Goal: Obtain resource: Download file/media

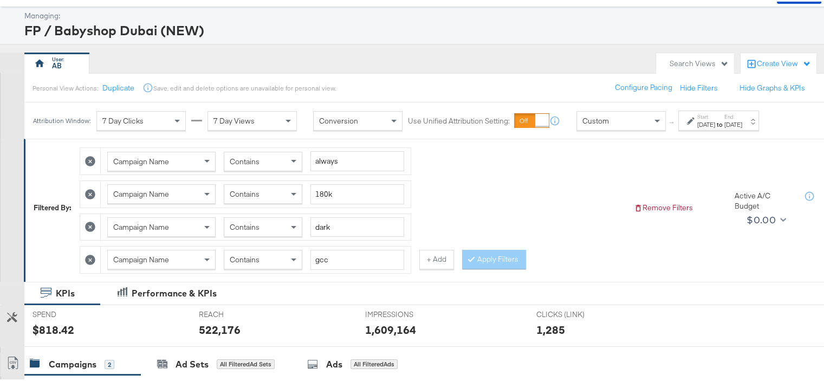
scroll to position [108, 0]
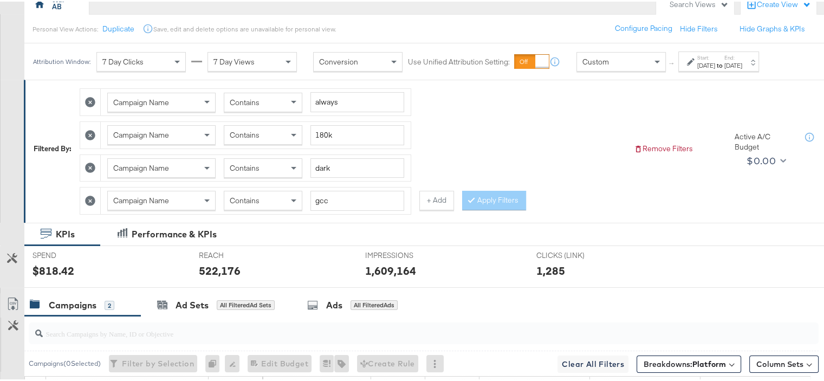
click at [88, 96] on icon at bounding box center [90, 100] width 10 height 10
type input "180k"
type input "dark"
type input "gcc"
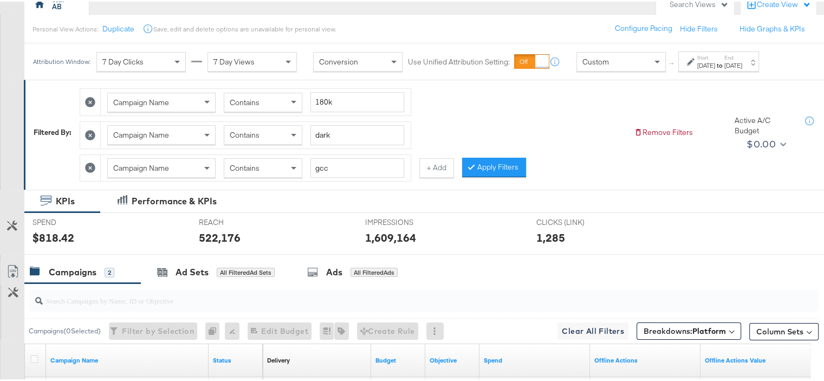
click at [89, 98] on icon at bounding box center [90, 100] width 10 height 10
type input "dark"
type input "gcc"
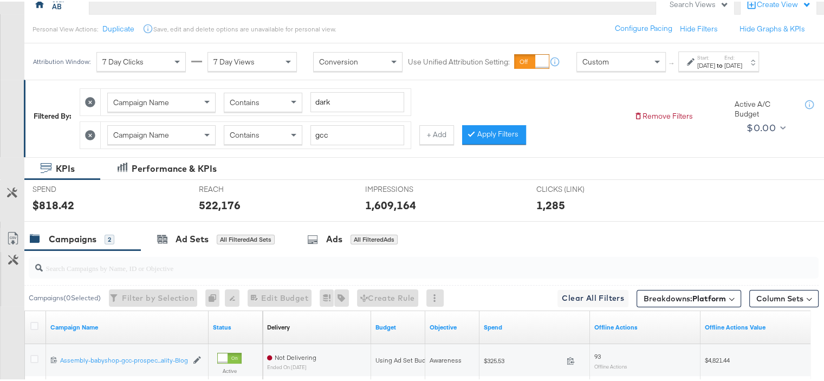
click at [90, 99] on icon at bounding box center [90, 100] width 10 height 10
type input "gcc"
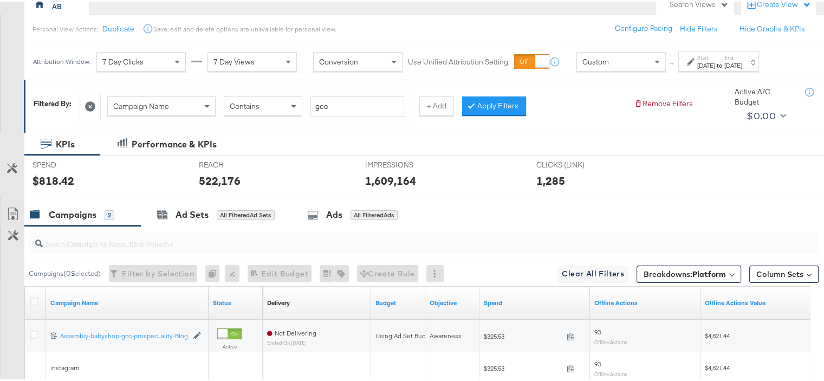
click at [90, 102] on icon at bounding box center [90, 105] width 10 height 10
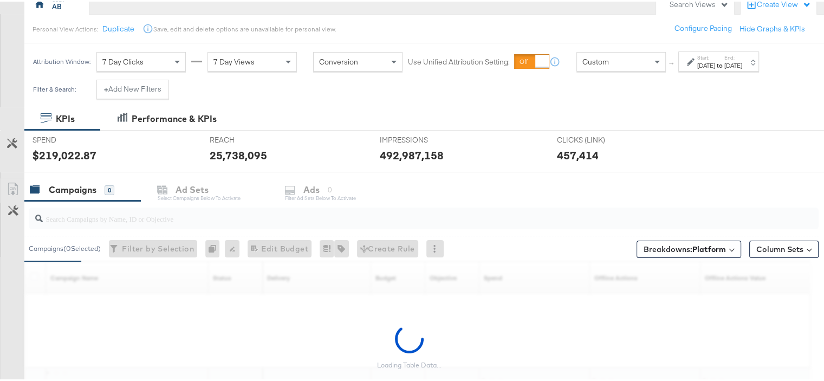
click at [715, 61] on div "[DATE]" at bounding box center [706, 64] width 18 height 9
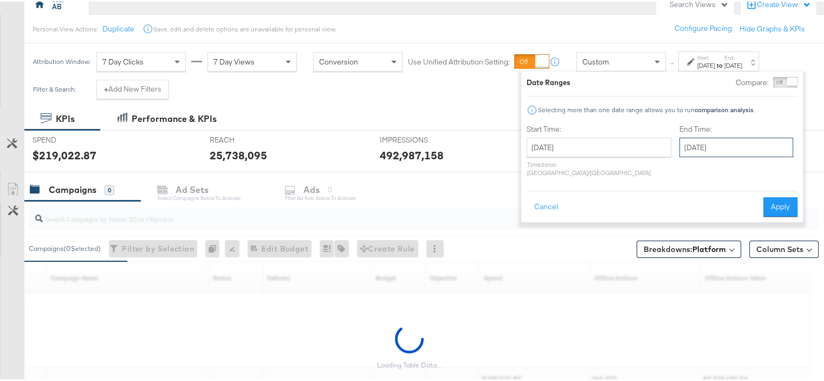
click at [704, 140] on input "[DATE]" at bounding box center [736, 146] width 114 height 20
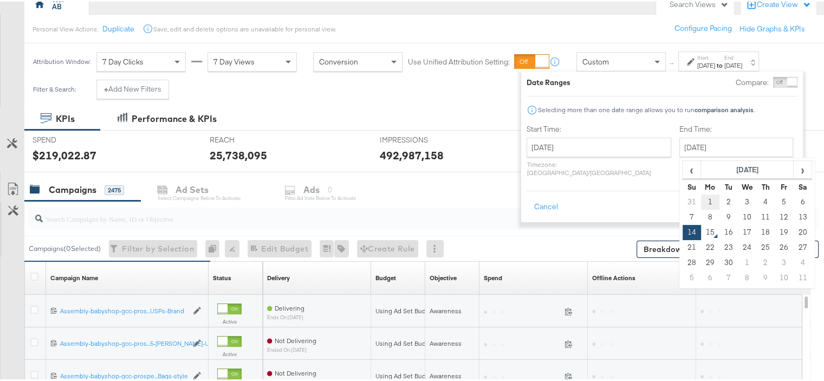
click at [701, 201] on td "1" at bounding box center [710, 200] width 18 height 15
type input "[DATE]"
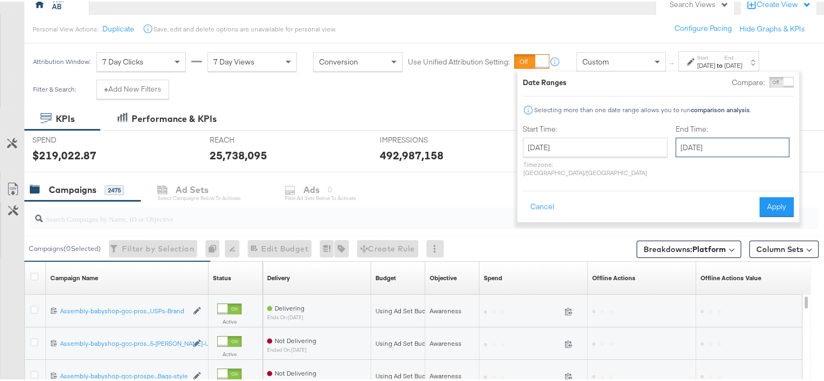
click at [685, 145] on input "[DATE]" at bounding box center [733, 146] width 114 height 20
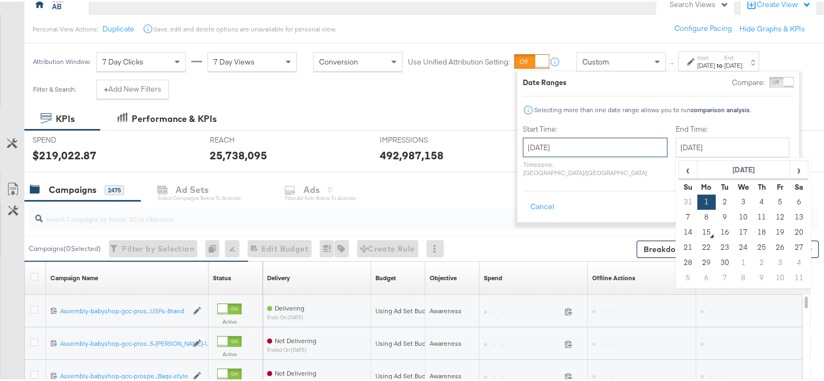
click at [610, 149] on input "[DATE]" at bounding box center [595, 146] width 145 height 20
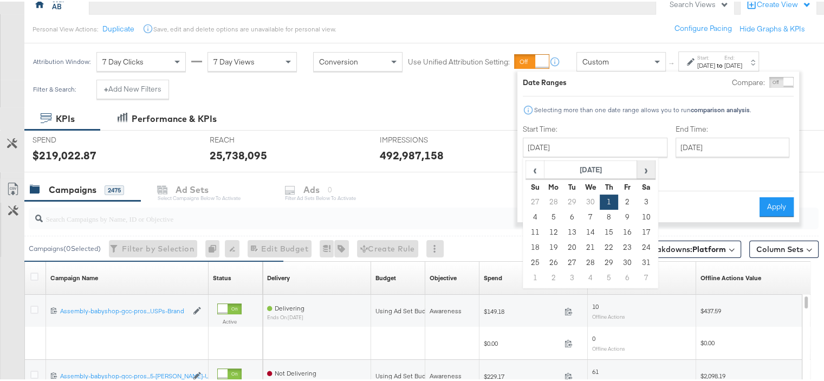
click at [640, 166] on span "›" at bounding box center [646, 168] width 17 height 16
click at [643, 167] on span "›" at bounding box center [646, 168] width 17 height 16
click at [552, 199] on td "1" at bounding box center [554, 200] width 18 height 15
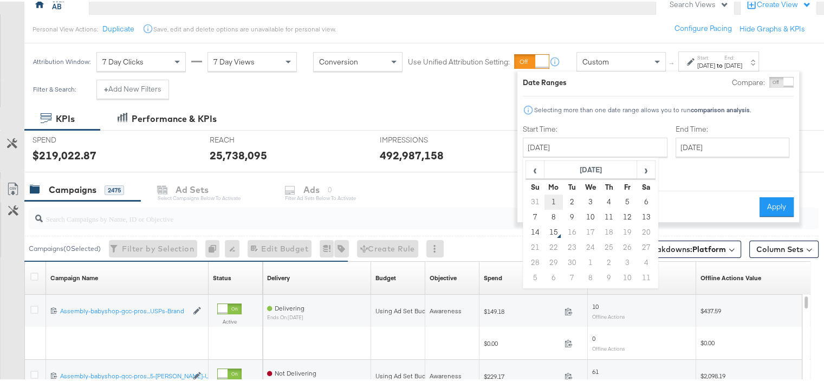
type input "[DATE]"
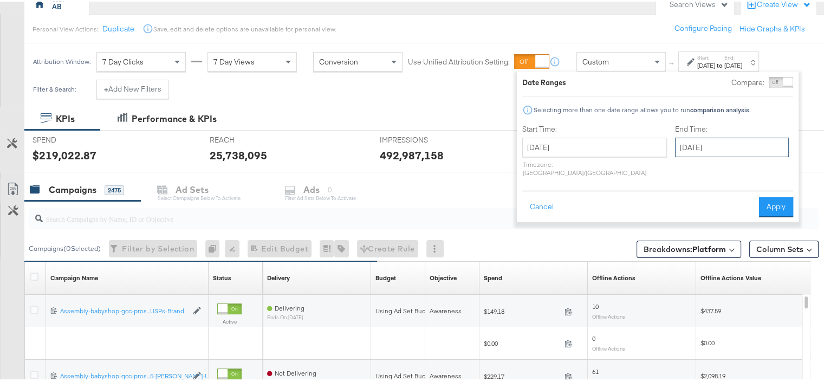
click at [682, 150] on input "[DATE]" at bounding box center [732, 146] width 114 height 20
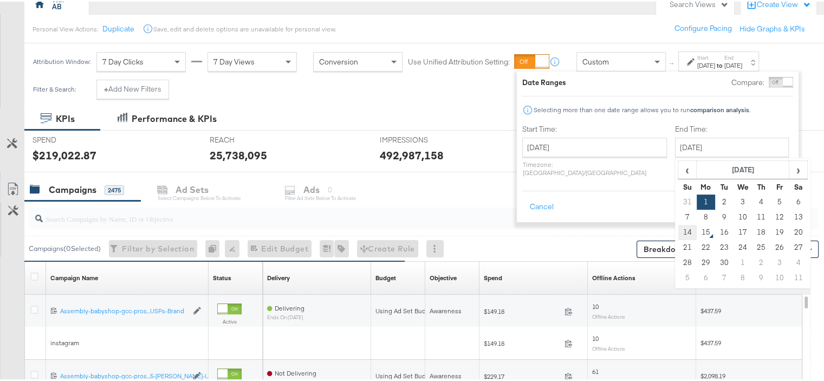
click at [678, 231] on td "14" at bounding box center [687, 230] width 18 height 15
type input "[DATE]"
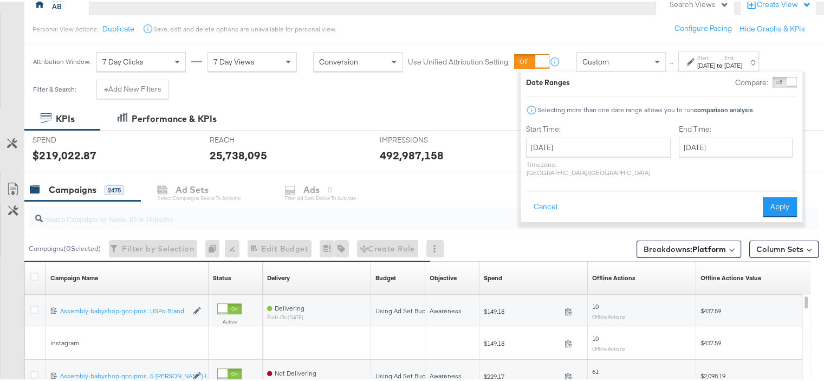
click at [778, 196] on button "Apply" at bounding box center [780, 206] width 34 height 20
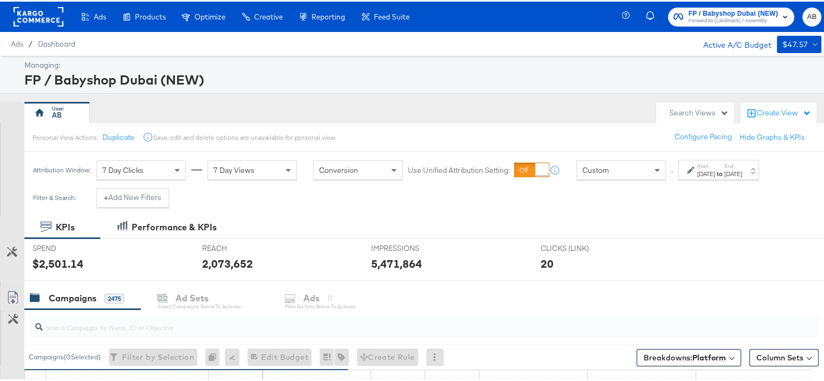
click at [724, 171] on strong "to" at bounding box center [719, 172] width 9 height 8
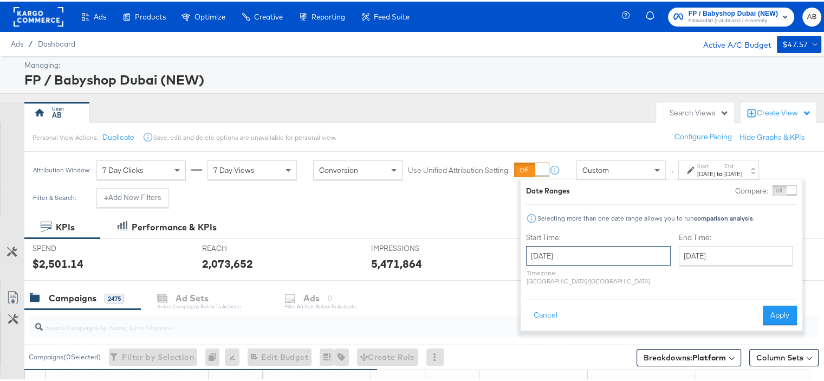
click at [600, 254] on input "[DATE]" at bounding box center [598, 254] width 145 height 20
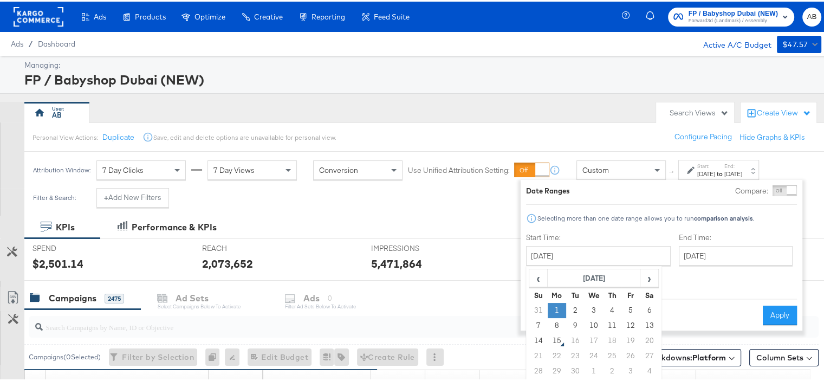
click at [556, 307] on td "1" at bounding box center [557, 308] width 18 height 15
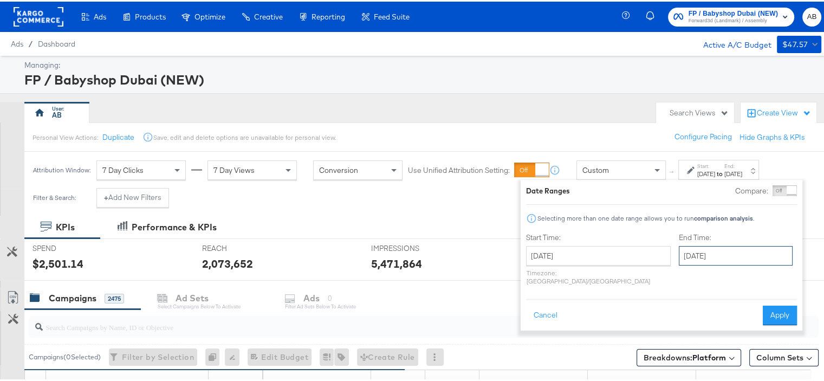
click at [679, 258] on input "[DATE]" at bounding box center [736, 254] width 114 height 20
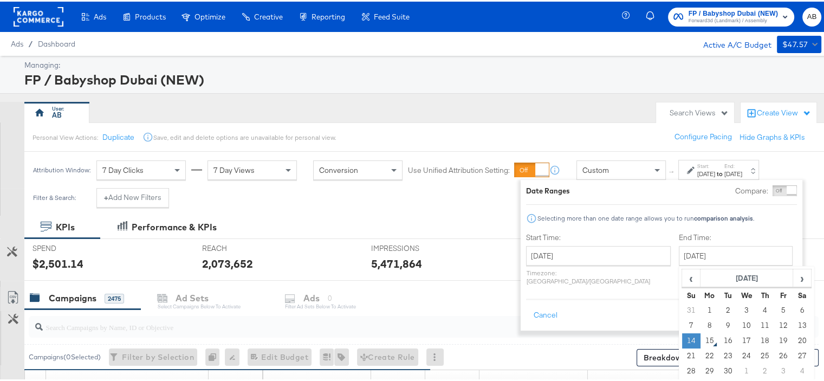
click at [682, 338] on td "14" at bounding box center [691, 339] width 18 height 15
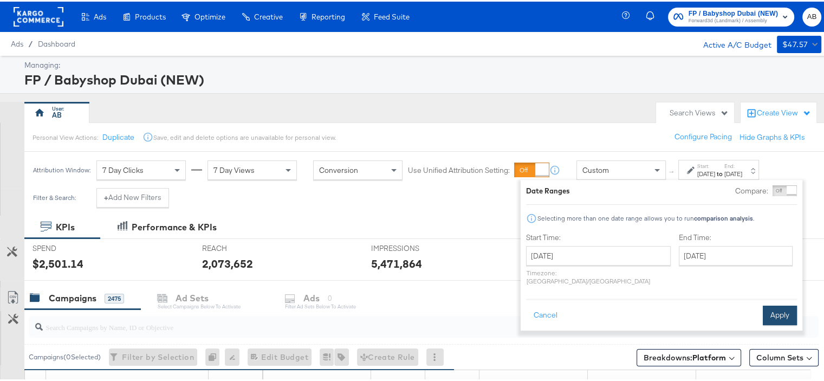
click at [776, 307] on button "Apply" at bounding box center [780, 314] width 34 height 20
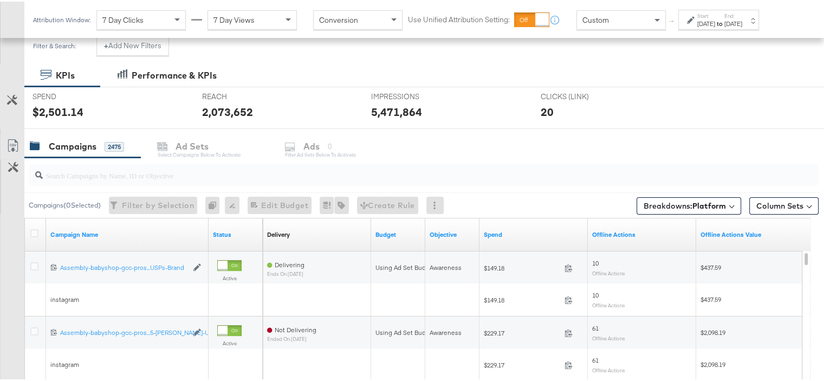
scroll to position [217, 0]
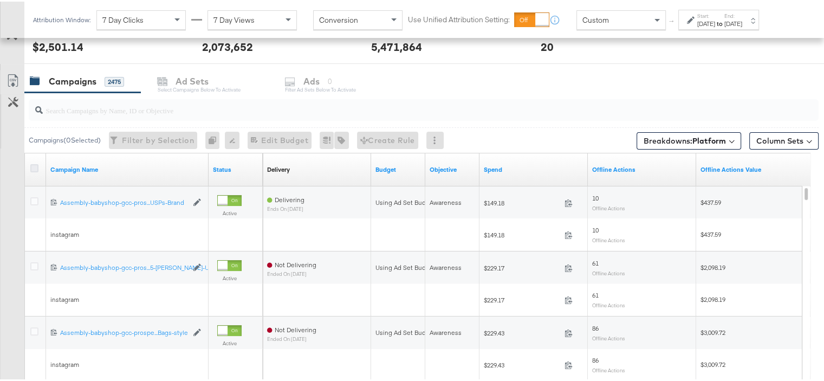
click at [30, 169] on icon at bounding box center [34, 167] width 8 height 8
click at [0, 0] on input "checkbox" at bounding box center [0, 0] width 0 height 0
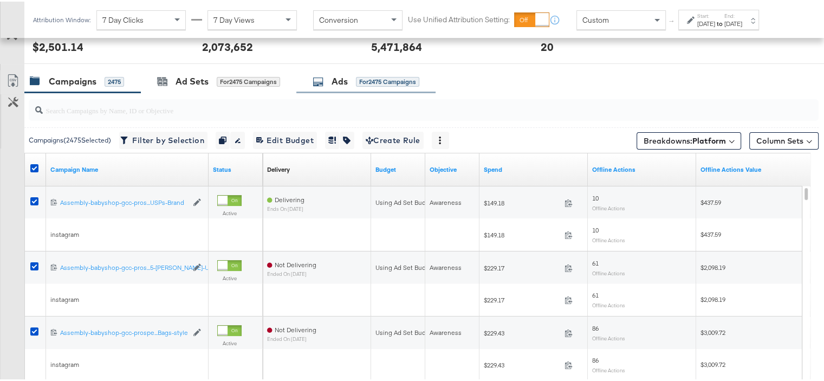
click at [385, 79] on div "for 2475 Campaigns" at bounding box center [387, 80] width 63 height 10
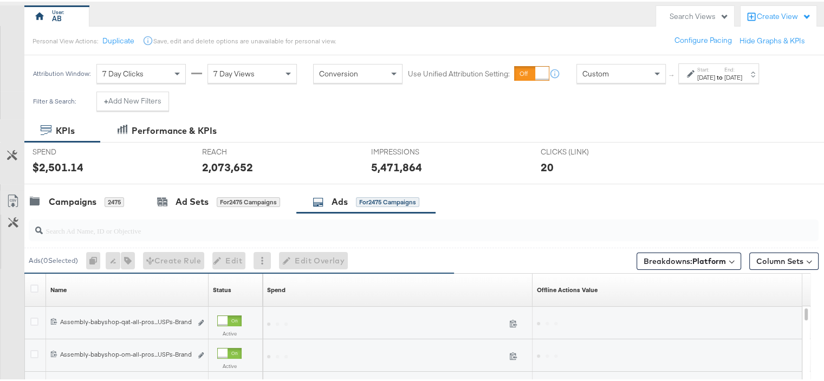
scroll to position [54, 0]
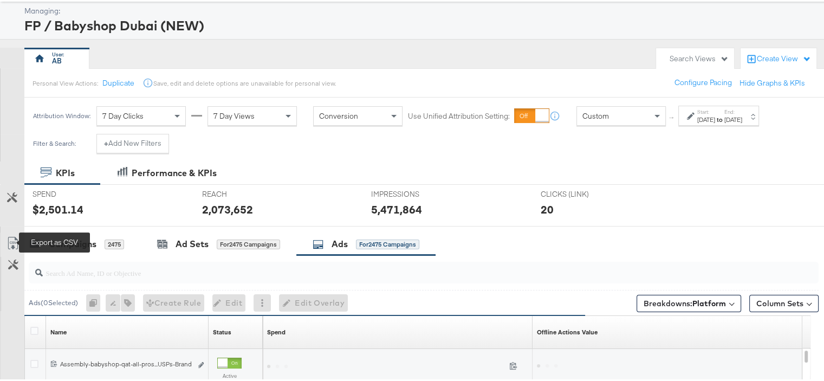
click at [9, 244] on icon at bounding box center [13, 241] width 13 height 13
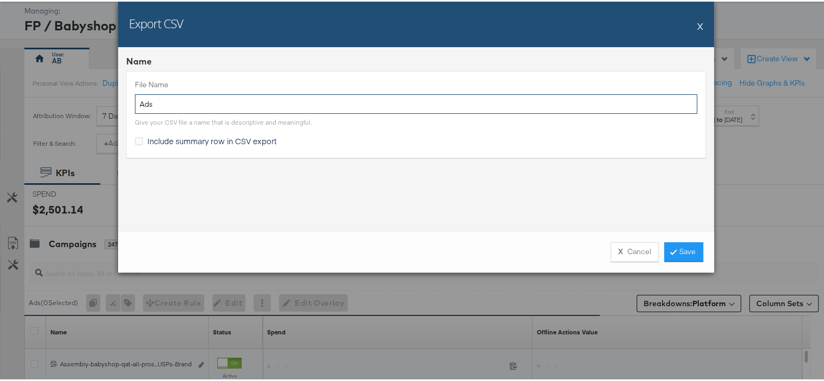
click at [169, 103] on input "Ads" at bounding box center [416, 103] width 562 height 20
drag, startPoint x: 144, startPoint y: 99, endPoint x: 316, endPoint y: 101, distance: 171.8
click at [317, 99] on input "Stitcher" at bounding box center [416, 103] width 562 height 20
click at [230, 109] on input "Stitcher" at bounding box center [416, 103] width 562 height 20
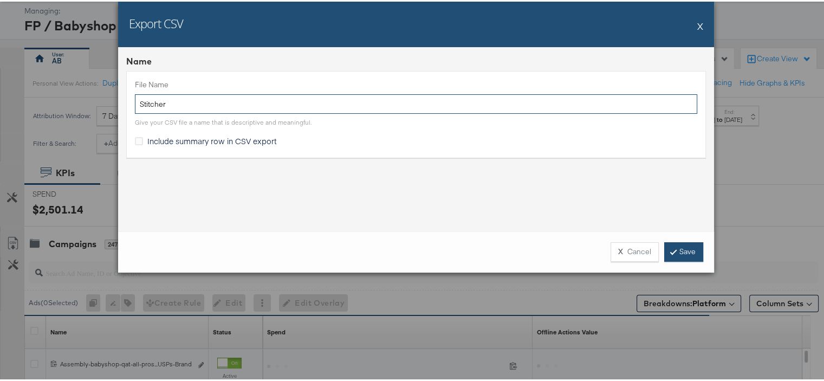
type input "Stitcher"
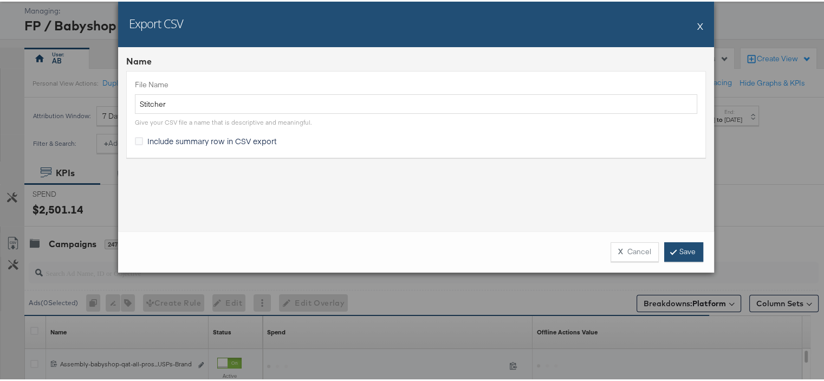
drag, startPoint x: 677, startPoint y: 249, endPoint x: 680, endPoint y: 244, distance: 5.6
click at [678, 251] on link "Save" at bounding box center [683, 251] width 39 height 20
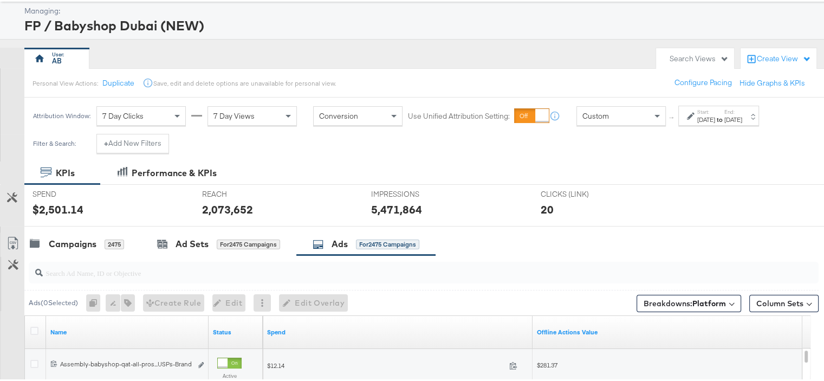
click at [624, 256] on input "search" at bounding box center [395, 266] width 705 height 21
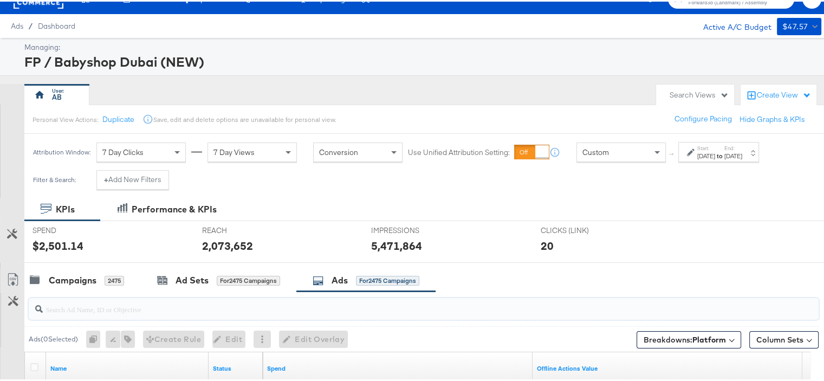
scroll to position [0, 0]
